Goal: Task Accomplishment & Management: Complete application form

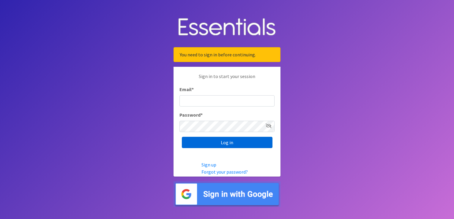
type input "[PERSON_NAME][EMAIL_ADDRESS][PERSON_NAME][DOMAIN_NAME]"
click at [225, 142] on input "Log in" at bounding box center [227, 142] width 91 height 11
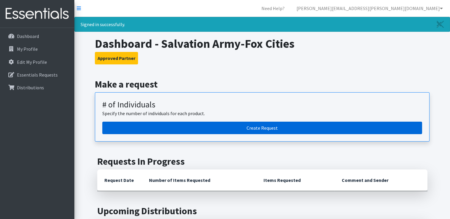
click at [272, 128] on link "Create Request" at bounding box center [262, 128] width 320 height 12
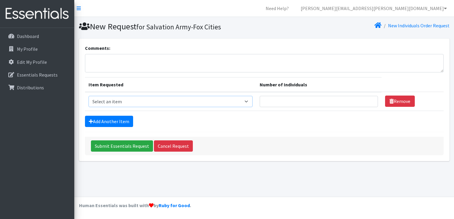
click at [250, 101] on select "Select an item (Newborn) (Preemie) (Size 1) (Size 2) (Size 3) (Size 4) (Size 5)…" at bounding box center [171, 101] width 164 height 11
select select "14512"
click at [89, 96] on select "Select an item (Newborn) (Preemie) (Size 1) (Size 2) (Size 3) (Size 4) (Size 5)…" at bounding box center [171, 101] width 164 height 11
click at [369, 99] on input "1" at bounding box center [319, 101] width 118 height 11
click at [369, 99] on input "2" at bounding box center [319, 101] width 118 height 11
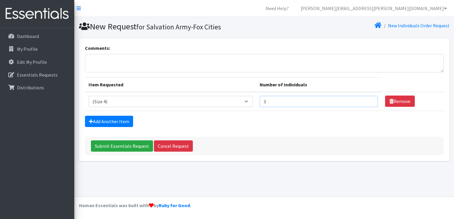
click at [369, 99] on input "3" at bounding box center [319, 101] width 118 height 11
click at [369, 99] on input "4" at bounding box center [319, 101] width 118 height 11
click at [369, 99] on input "5" at bounding box center [319, 101] width 118 height 11
click at [369, 99] on input "6" at bounding box center [319, 101] width 118 height 11
click at [369, 99] on input "7" at bounding box center [319, 101] width 118 height 11
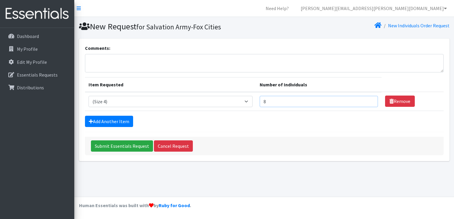
click at [369, 99] on input "8" at bounding box center [319, 101] width 118 height 11
click at [369, 99] on input "9" at bounding box center [319, 101] width 118 height 11
click at [369, 99] on input "10" at bounding box center [319, 101] width 118 height 11
click at [369, 99] on input "11" at bounding box center [319, 101] width 118 height 11
click at [369, 99] on input "12" at bounding box center [319, 101] width 118 height 11
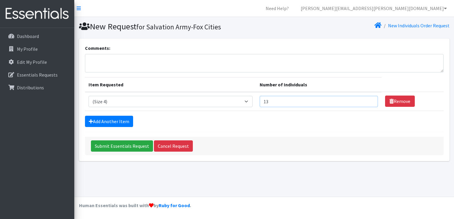
click at [369, 99] on input "13" at bounding box center [319, 101] width 118 height 11
click at [369, 99] on input "14" at bounding box center [319, 101] width 118 height 11
click at [369, 99] on input "15" at bounding box center [319, 101] width 118 height 11
click at [369, 99] on input "16" at bounding box center [319, 101] width 118 height 11
click at [369, 99] on input "18" at bounding box center [319, 101] width 118 height 11
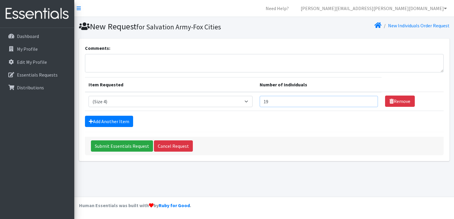
click at [369, 99] on input "19" at bounding box center [319, 101] width 118 height 11
click at [369, 99] on input "20" at bounding box center [319, 101] width 118 height 11
click at [369, 99] on input "21" at bounding box center [319, 101] width 118 height 11
click at [369, 99] on input "22" at bounding box center [319, 101] width 118 height 11
click at [369, 99] on input "23" at bounding box center [319, 101] width 118 height 11
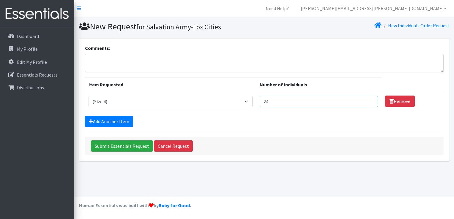
click at [369, 99] on input "24" at bounding box center [319, 101] width 118 height 11
type input "25"
click at [369, 99] on input "25" at bounding box center [319, 101] width 118 height 11
click at [117, 122] on link "Add Another Item" at bounding box center [109, 121] width 48 height 11
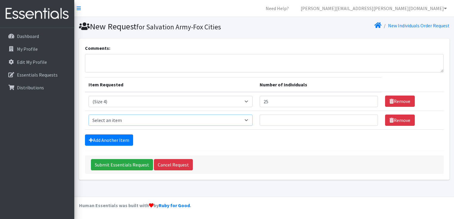
click at [171, 120] on select "Select an item (Newborn) (Preemie) (Size 1) (Size 2) (Size 3) (Size 4) (Size 5)…" at bounding box center [171, 120] width 164 height 11
select select "14488"
click at [89, 115] on select "Select an item (Newborn) (Preemie) (Size 1) (Size 2) (Size 3) (Size 4) (Size 5)…" at bounding box center [171, 120] width 164 height 11
click at [369, 118] on input "1" at bounding box center [319, 120] width 118 height 11
click at [369, 118] on input "2" at bounding box center [319, 120] width 118 height 11
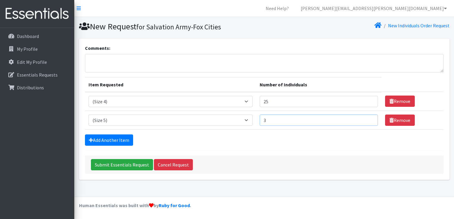
click at [369, 118] on input "3" at bounding box center [319, 120] width 118 height 11
click at [369, 118] on input "17" at bounding box center [319, 120] width 118 height 11
click at [369, 118] on input "20" at bounding box center [319, 120] width 118 height 11
click at [369, 118] on input "33" at bounding box center [319, 120] width 118 height 11
click at [369, 118] on input "34" at bounding box center [319, 120] width 118 height 11
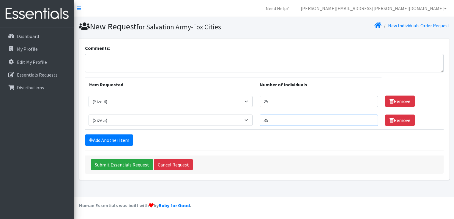
click at [369, 118] on input "35" at bounding box center [319, 120] width 118 height 11
click at [369, 118] on input "36" at bounding box center [319, 120] width 118 height 11
click at [369, 118] on input "37" at bounding box center [319, 120] width 118 height 11
click at [369, 118] on input "56" at bounding box center [319, 120] width 118 height 11
click at [369, 121] on input "55" at bounding box center [319, 120] width 118 height 11
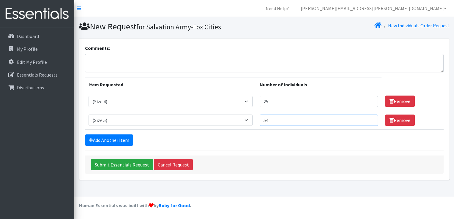
click at [369, 121] on input "54" at bounding box center [319, 120] width 118 height 11
click at [369, 121] on input "53" at bounding box center [319, 120] width 118 height 11
click at [369, 121] on input "52" at bounding box center [319, 120] width 118 height 11
click at [369, 121] on input "51" at bounding box center [319, 120] width 118 height 11
type input "50"
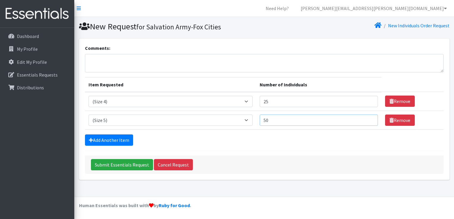
click at [369, 121] on input "50" at bounding box center [319, 120] width 118 height 11
click at [125, 136] on link "Add Another Item" at bounding box center [109, 140] width 48 height 11
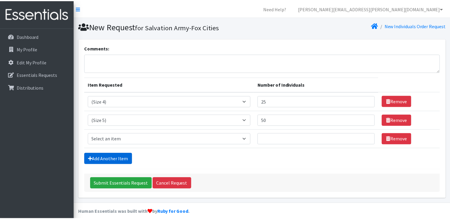
scroll to position [5, 0]
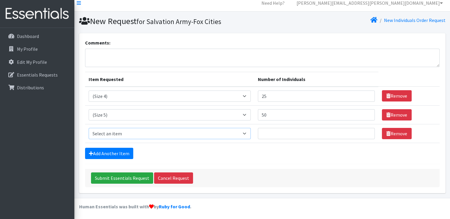
click at [247, 133] on select "Select an item (Newborn) (Preemie) (Size 1) (Size 2) (Size 3) (Size 4) (Size 5)…" at bounding box center [170, 133] width 162 height 11
select select "14491"
click at [89, 128] on select "Select an item (Newborn) (Preemie) (Size 1) (Size 2) (Size 3) (Size 4) (Size 5)…" at bounding box center [170, 133] width 162 height 11
type input "50"
click at [365, 131] on input "50" at bounding box center [316, 133] width 117 height 11
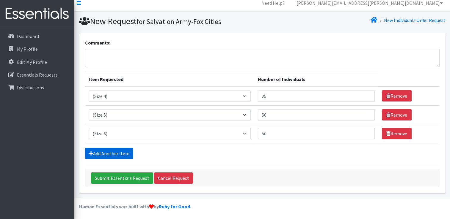
click at [126, 150] on link "Add Another Item" at bounding box center [109, 153] width 48 height 11
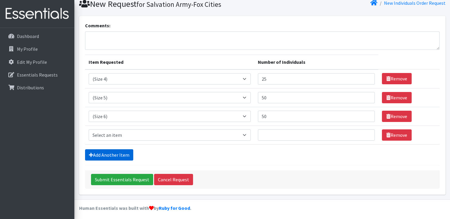
scroll to position [24, 0]
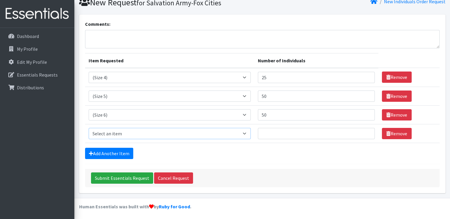
click at [183, 131] on select "Select an item (Newborn) (Preemie) (Size 1) (Size 2) (Size 3) (Size 4) (Size 5)…" at bounding box center [170, 133] width 162 height 11
select select "14494"
click at [89, 128] on select "Select an item (Newborn) (Preemie) (Size 1) (Size 2) (Size 3) (Size 4) (Size 5)…" at bounding box center [170, 133] width 162 height 11
click at [365, 131] on input "7" at bounding box center [316, 133] width 117 height 11
click at [365, 131] on input "8" at bounding box center [316, 133] width 117 height 11
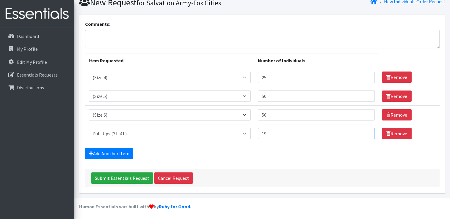
click at [365, 131] on input "19" at bounding box center [316, 133] width 117 height 11
click at [365, 131] on input "20" at bounding box center [316, 133] width 117 height 11
click at [365, 131] on input "21" at bounding box center [316, 133] width 117 height 11
click at [365, 131] on input "22" at bounding box center [316, 133] width 117 height 11
click at [365, 131] on input "23" at bounding box center [316, 133] width 117 height 11
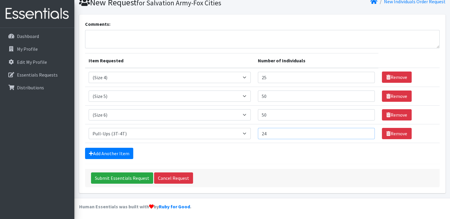
click at [365, 131] on input "24" at bounding box center [316, 133] width 117 height 11
type input "25"
click at [365, 131] on input "25" at bounding box center [316, 133] width 117 height 11
click at [119, 152] on link "Add Another Item" at bounding box center [109, 153] width 48 height 11
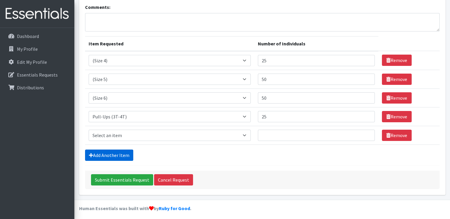
scroll to position [43, 0]
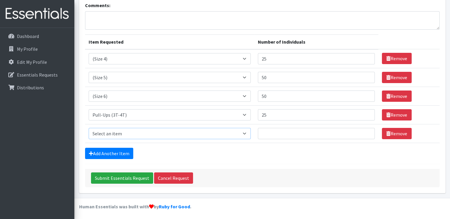
click at [182, 133] on select "Select an item (Newborn) (Preemie) (Size 1) (Size 2) (Size 3) (Size 4) (Size 5)…" at bounding box center [170, 133] width 162 height 11
click at [393, 131] on link "Remove" at bounding box center [397, 133] width 30 height 11
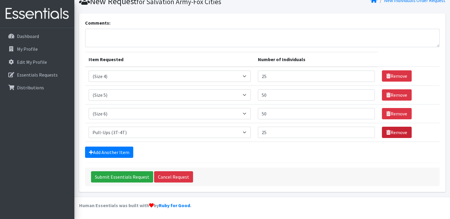
scroll to position [24, 0]
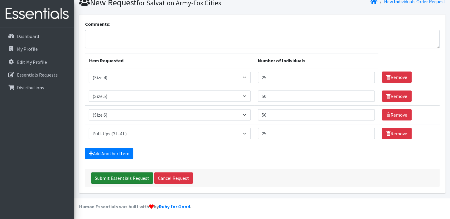
click at [139, 177] on input "Submit Essentials Request" at bounding box center [122, 178] width 62 height 11
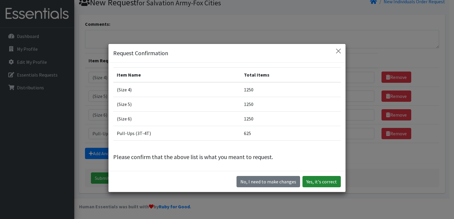
click at [324, 183] on button "Yes, it's correct" at bounding box center [322, 181] width 38 height 11
